Goal: Navigation & Orientation: Find specific page/section

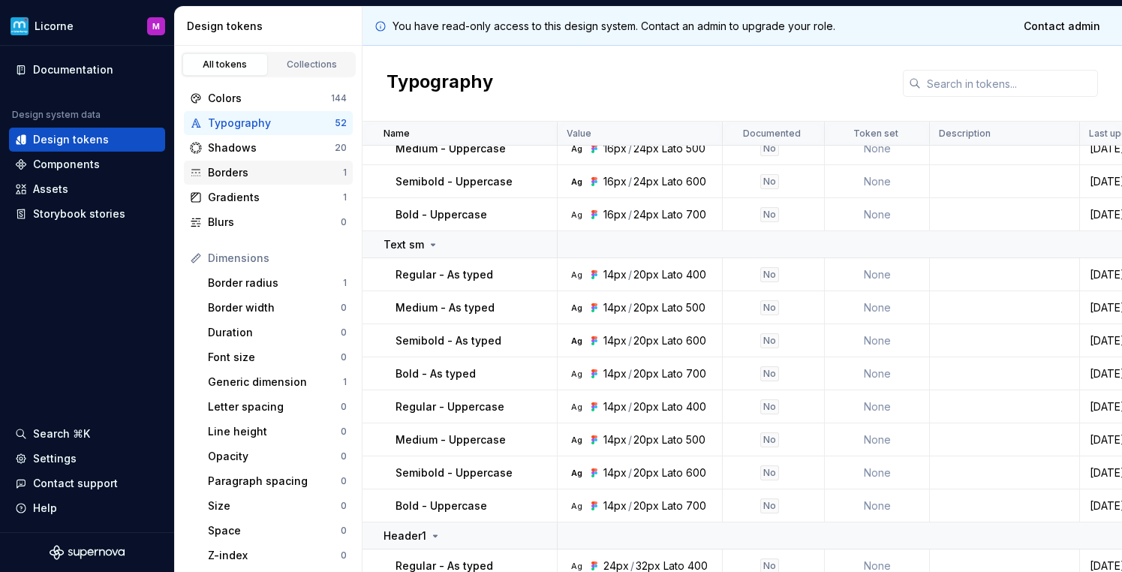
scroll to position [656, 0]
click at [246, 98] on div "Colors" at bounding box center [269, 98] width 123 height 15
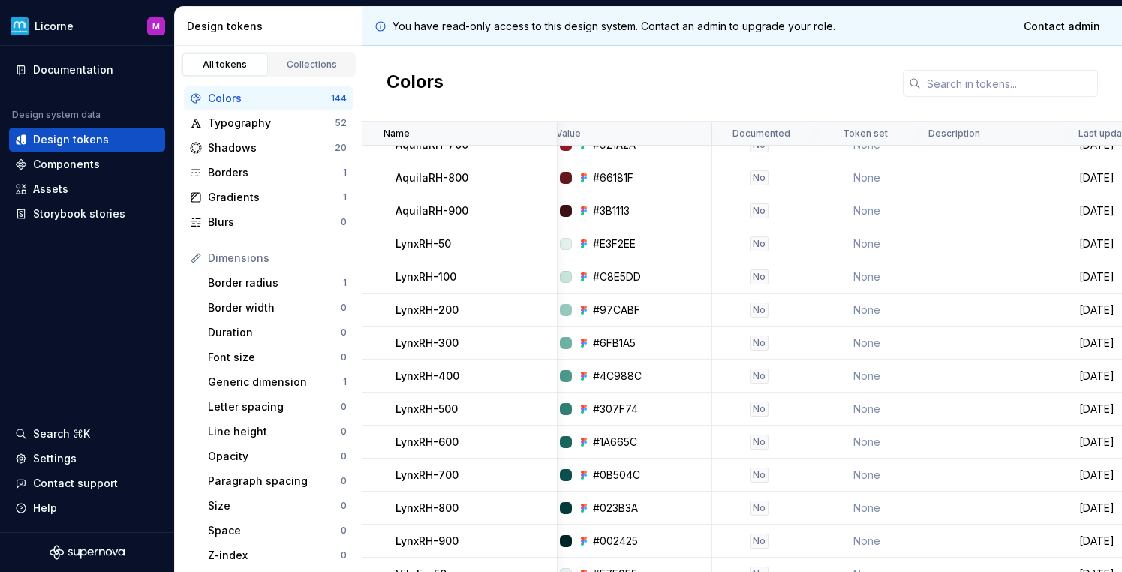
scroll to position [2072, 11]
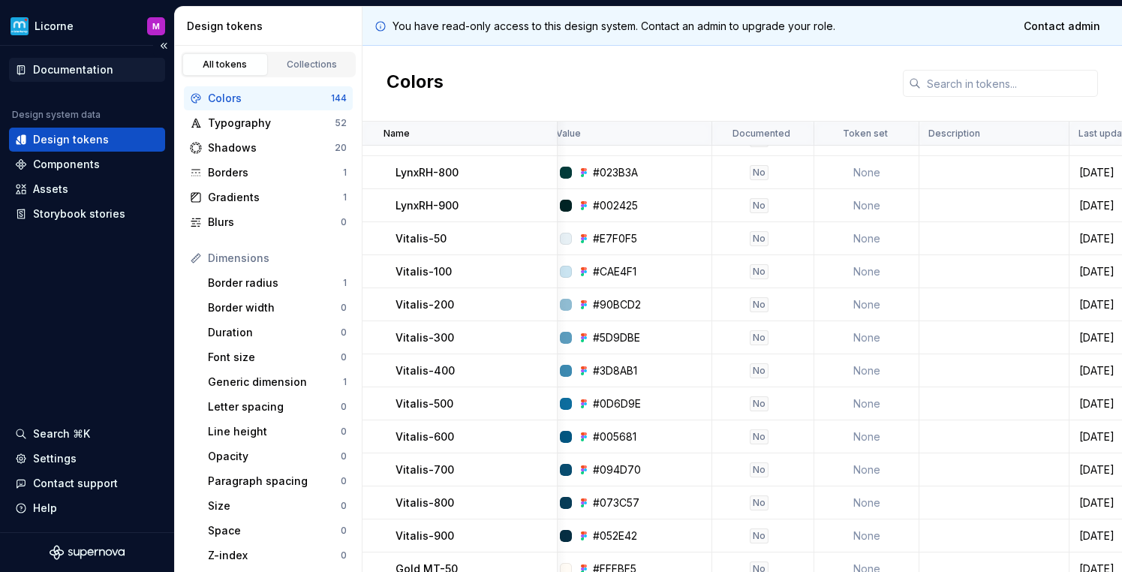
click at [80, 74] on div "Documentation" at bounding box center [73, 69] width 80 height 15
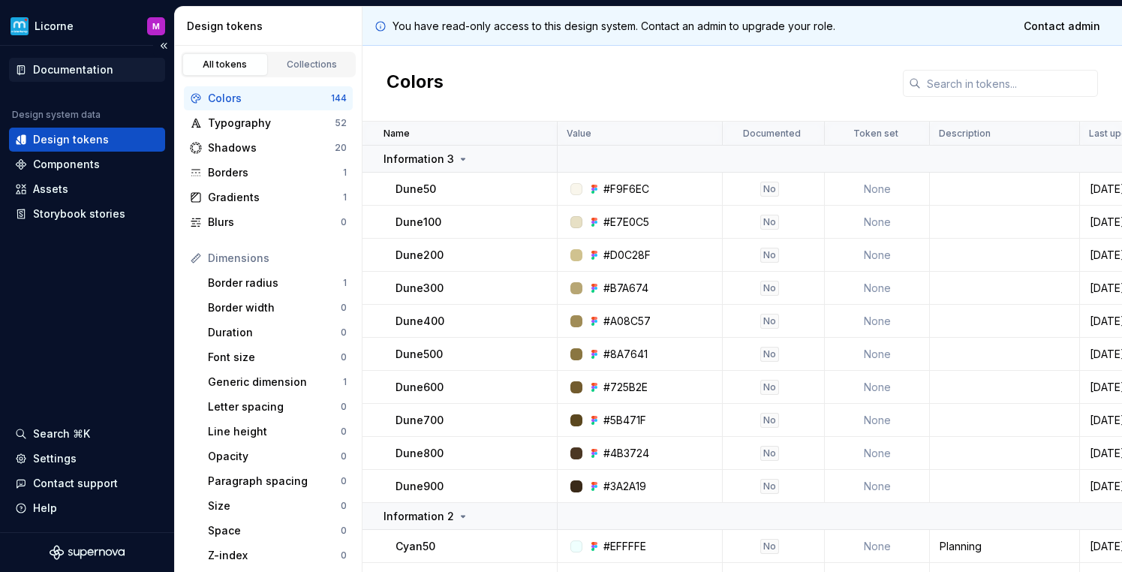
click at [84, 77] on div "Documentation" at bounding box center [87, 70] width 156 height 24
